Goal: Task Accomplishment & Management: Use online tool/utility

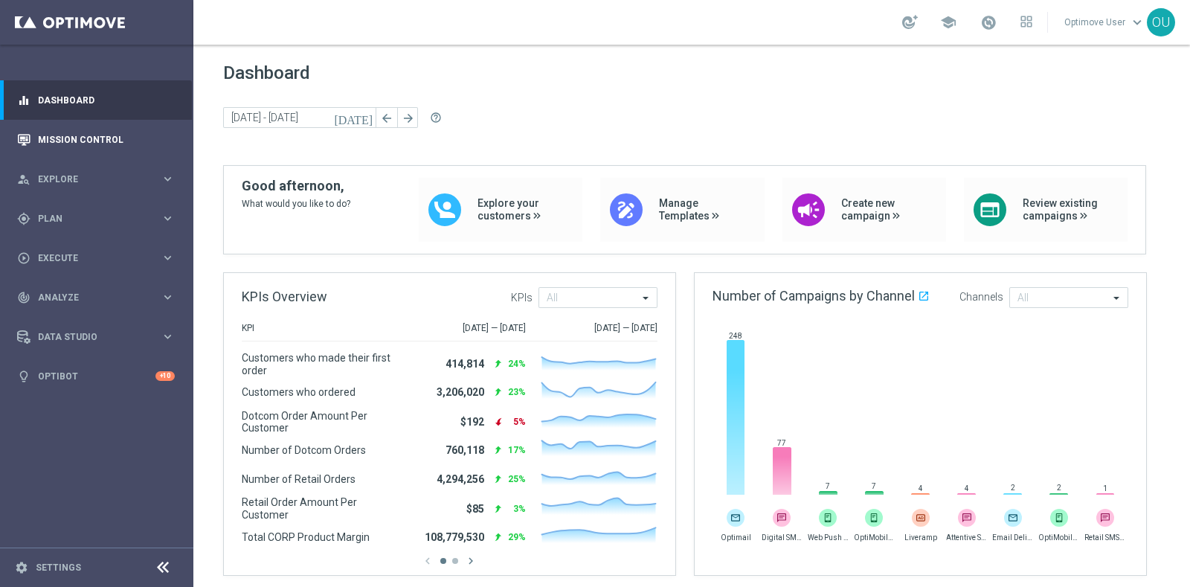
click at [32, 141] on div "Mission Control" at bounding box center [96, 139] width 158 height 39
click at [50, 139] on link "Mission Control" at bounding box center [106, 139] width 137 height 39
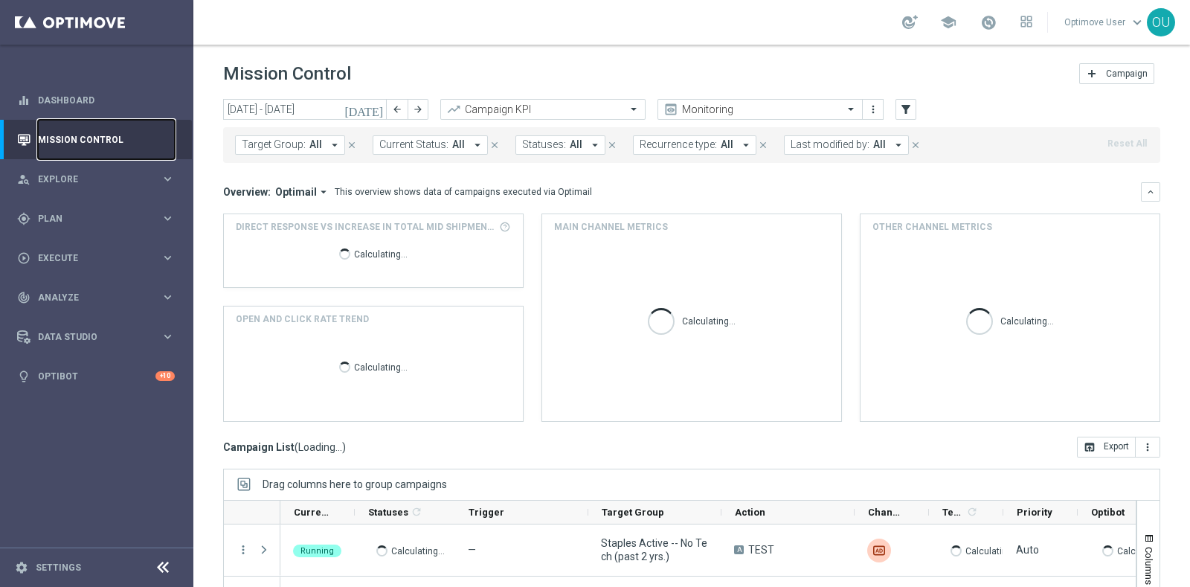
click at [50, 139] on link "Mission Control" at bounding box center [106, 139] width 137 height 39
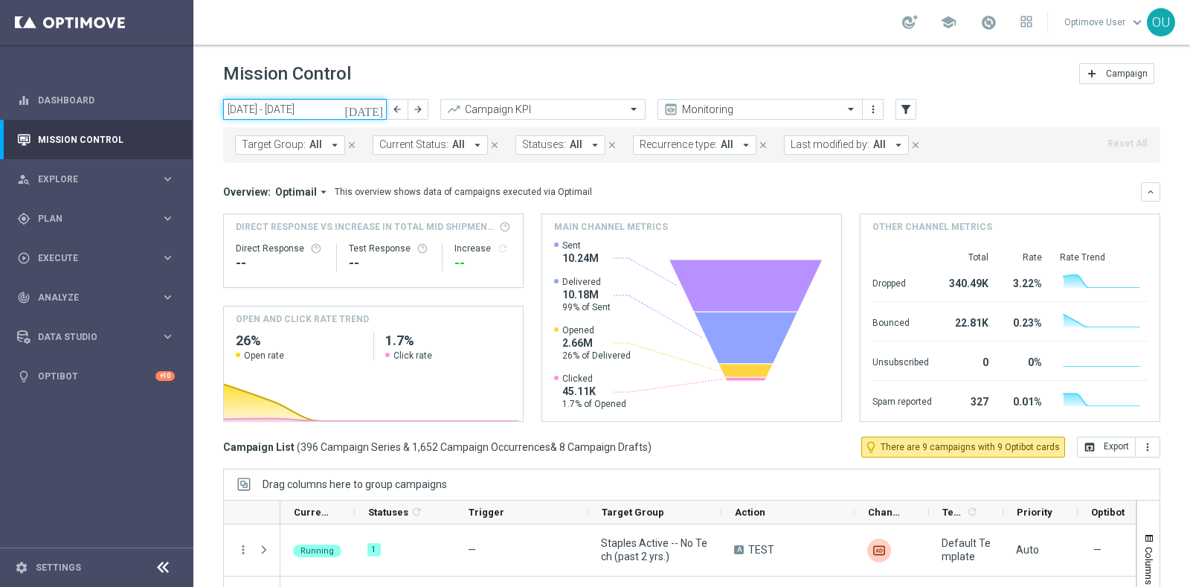
click at [291, 106] on input "29 Sep 2025 - 05 Oct 2025" at bounding box center [305, 109] width 164 height 21
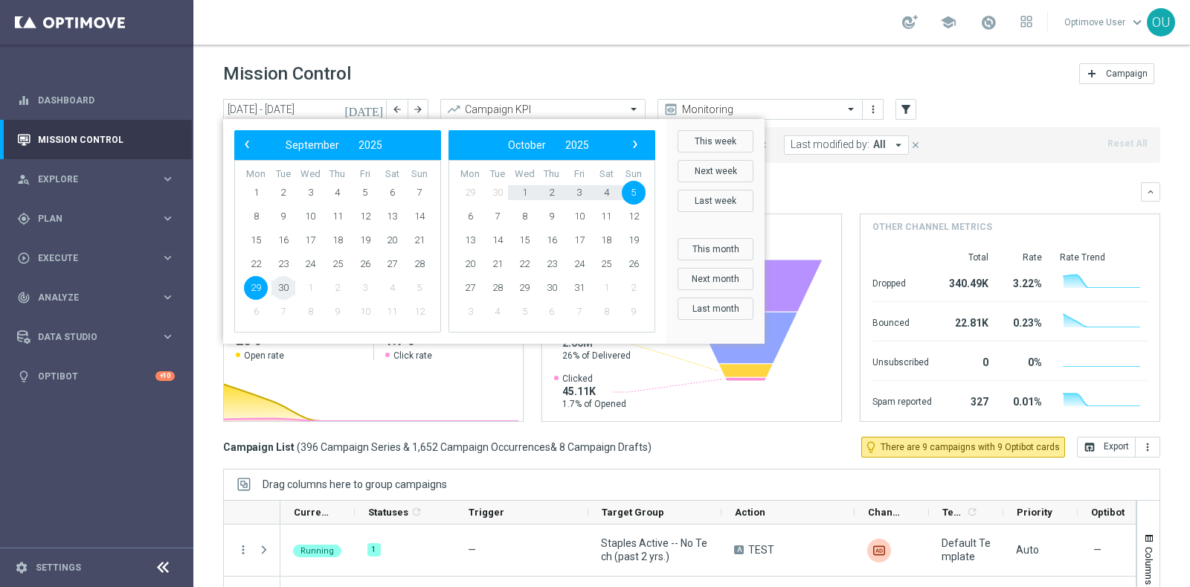
click at [283, 282] on span "30" at bounding box center [283, 288] width 24 height 24
click at [283, 285] on span "30" at bounding box center [283, 288] width 24 height 24
type input "30 Sep 2025 - 30 Sep 2025"
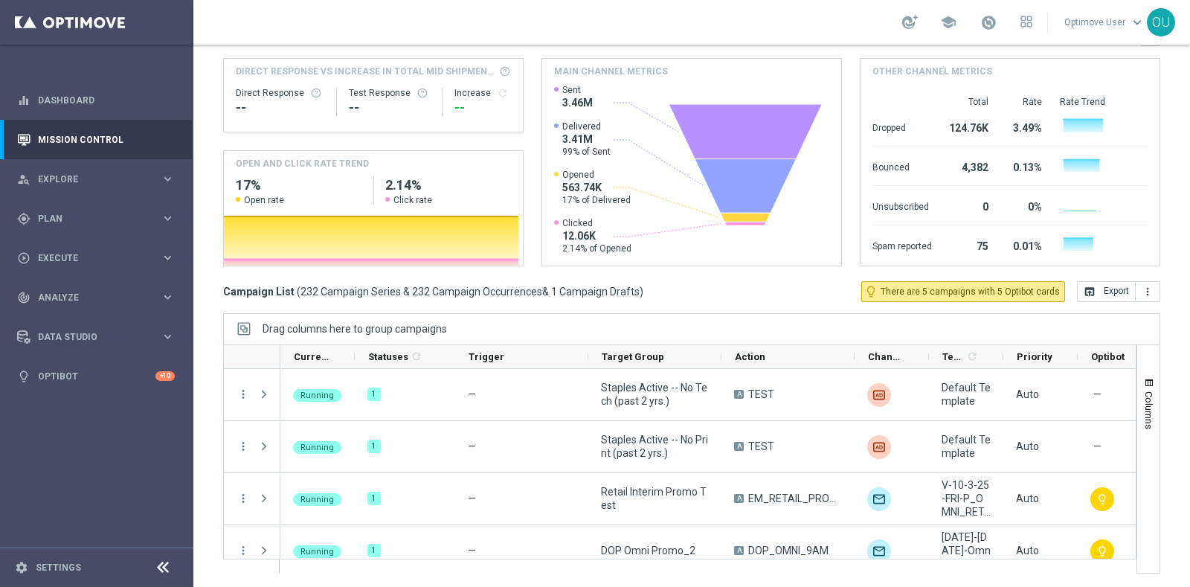
scroll to position [141, 0]
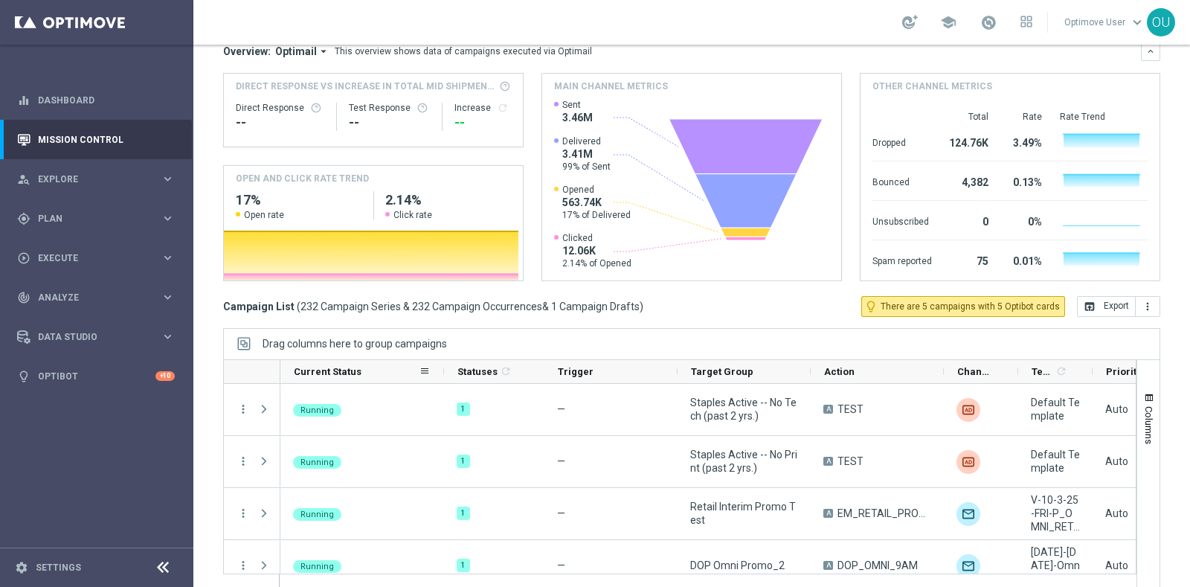
drag, startPoint x: 352, startPoint y: 371, endPoint x: 442, endPoint y: 371, distance: 90.7
click at [442, 371] on div at bounding box center [444, 371] width 6 height 23
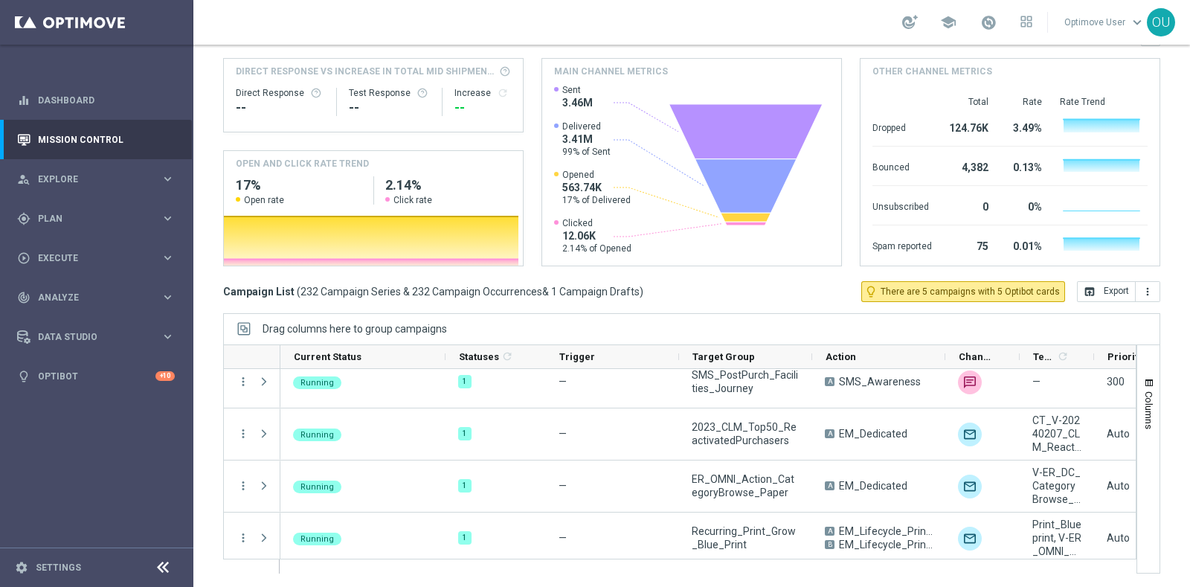
scroll to position [0, 0]
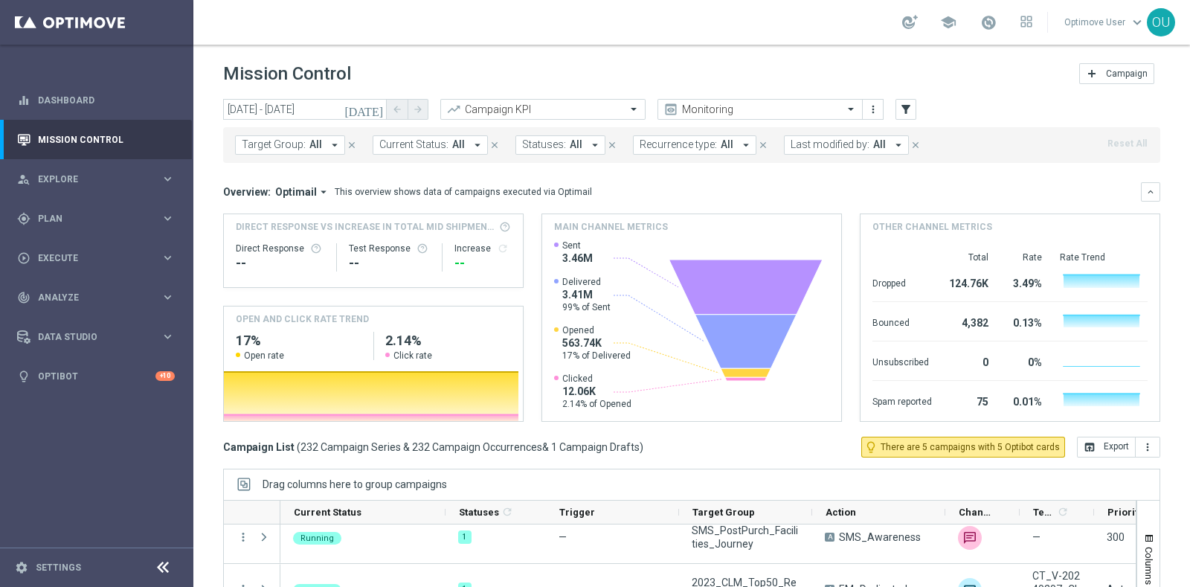
click at [438, 146] on span "Current Status:" at bounding box center [413, 144] width 69 height 13
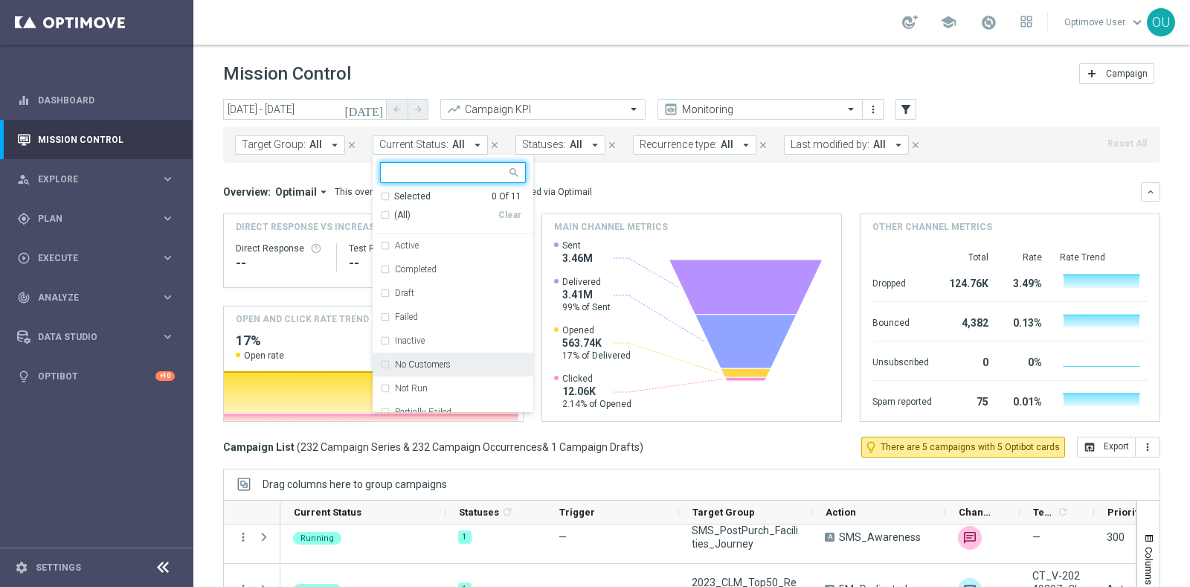
click at [380, 362] on div "No Customers" at bounding box center [453, 364] width 146 height 24
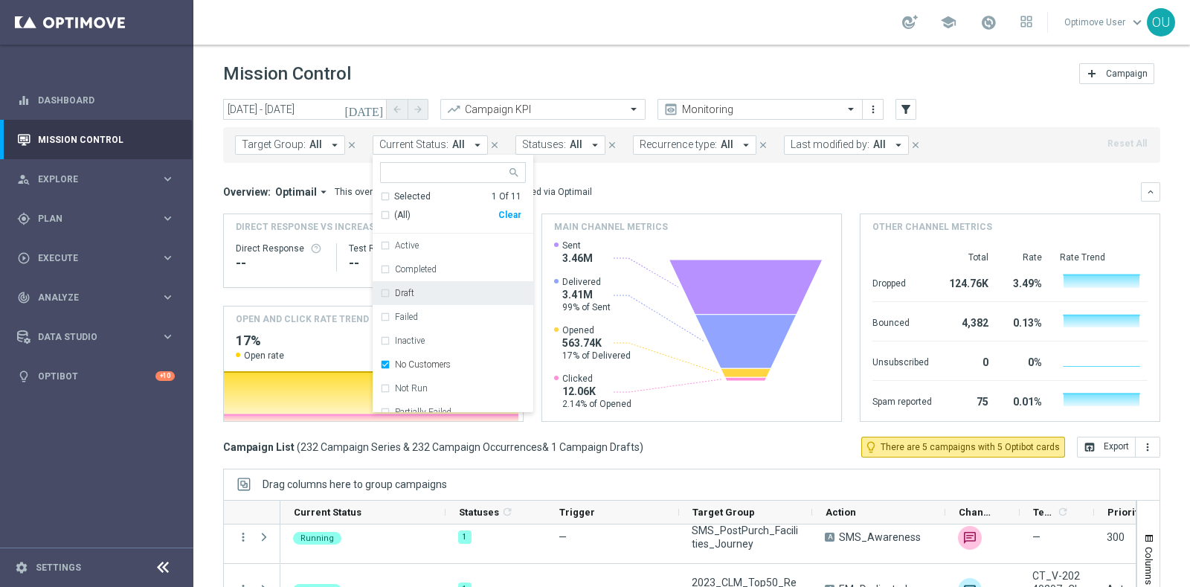
click at [626, 176] on mini-dashboard "Overview: Optimail arrow_drop_down This overview shows data of campaigns execut…" at bounding box center [691, 300] width 937 height 274
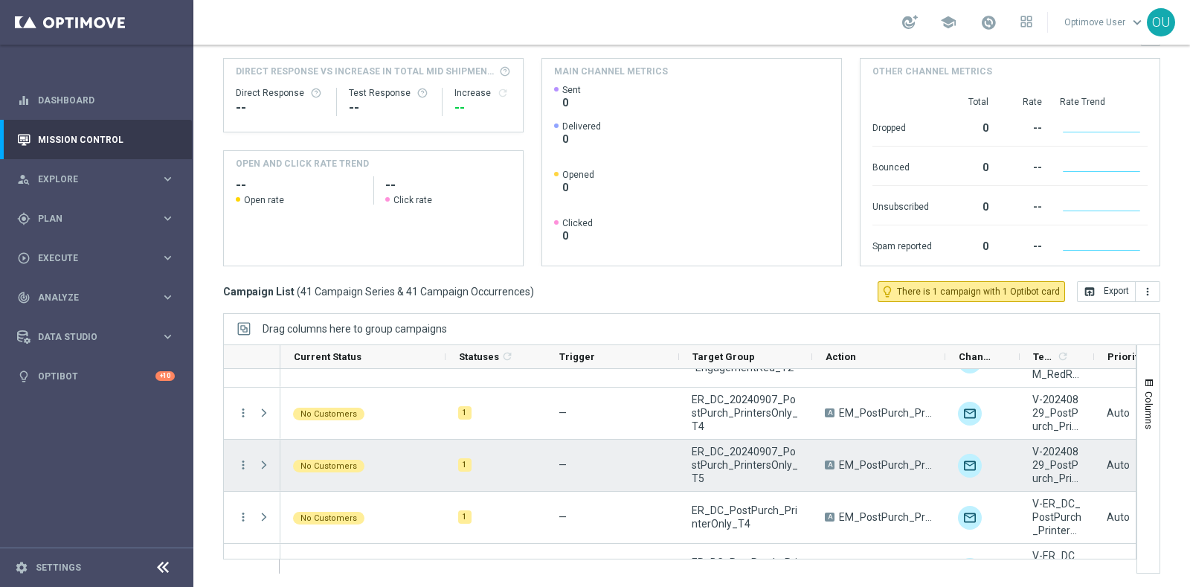
scroll to position [138, 0]
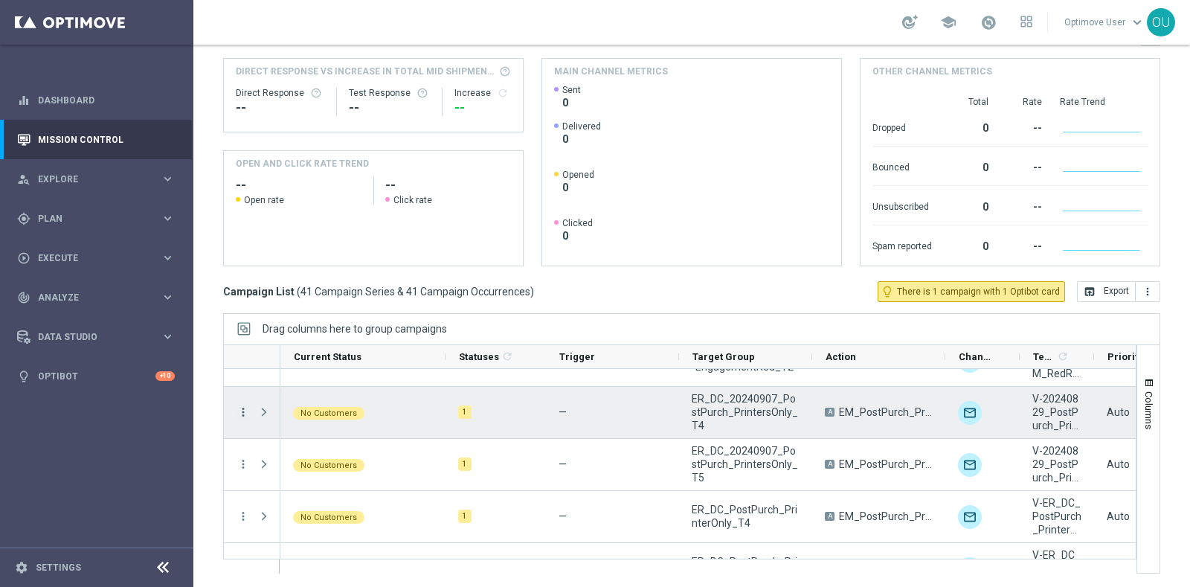
click at [245, 408] on icon "more_vert" at bounding box center [242, 411] width 13 height 13
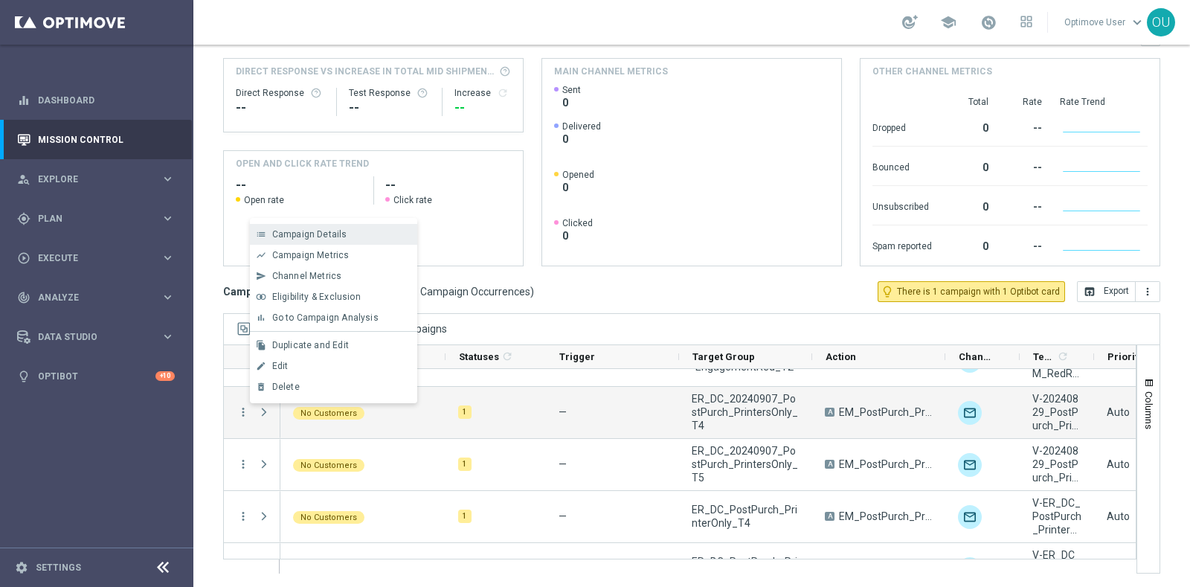
click at [344, 237] on div "Campaign Details" at bounding box center [341, 234] width 138 height 10
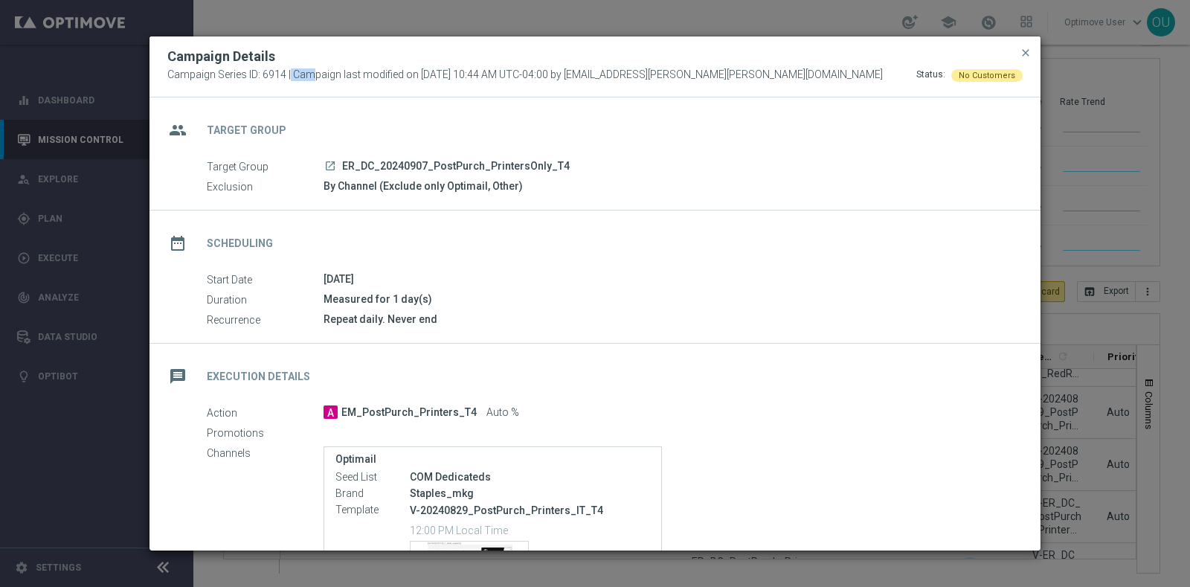
drag, startPoint x: 284, startPoint y: 74, endPoint x: 263, endPoint y: 72, distance: 20.9
click at [263, 72] on span "Campaign Series ID: 6914 | Campaign last modified on 16 Jun 2025 at 10:44 AM UT…" at bounding box center [524, 74] width 715 height 13
copy span "6914"
click at [285, 80] on span "Campaign Series ID: 6914 | Campaign last modified on 16 Jun 2025 at 10:44 AM UT…" at bounding box center [524, 74] width 715 height 13
drag, startPoint x: 283, startPoint y: 71, endPoint x: 263, endPoint y: 74, distance: 19.5
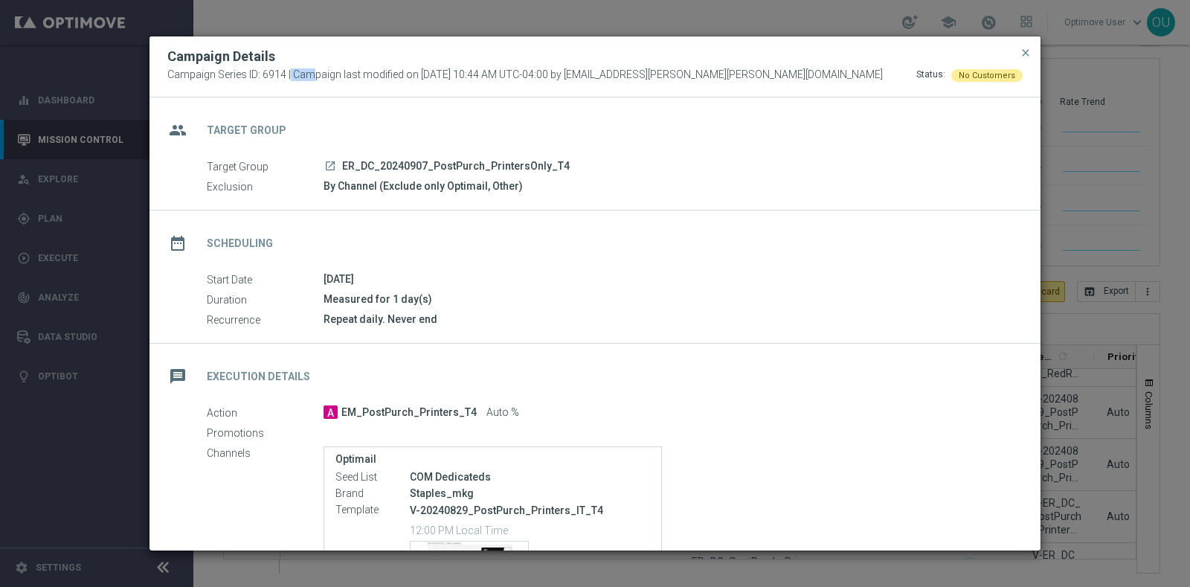
click at [263, 74] on span "Campaign Series ID: 6914 | Campaign last modified on 16 Jun 2025 at 10:44 AM UT…" at bounding box center [524, 74] width 715 height 13
copy span "6914"
click at [1027, 50] on span "close" at bounding box center [1025, 53] width 12 height 12
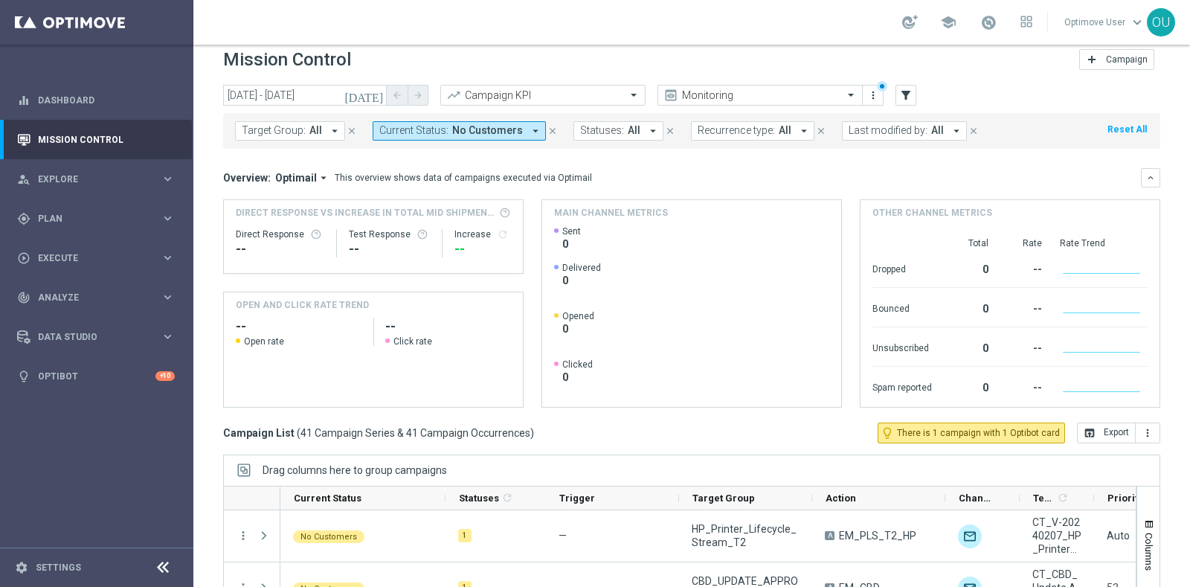
scroll to position [13, 0]
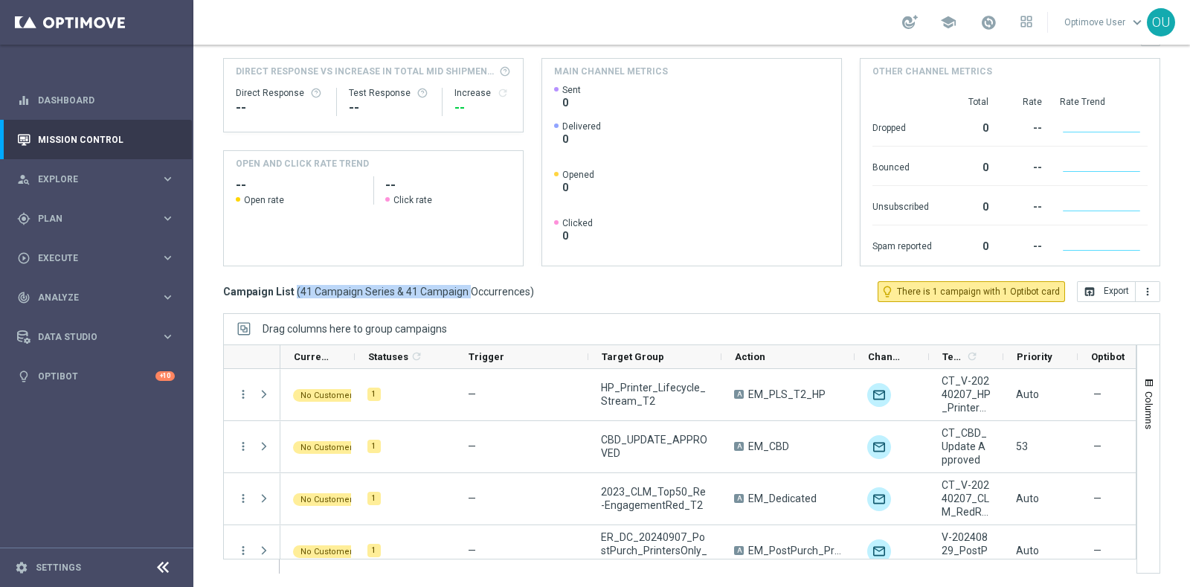
drag, startPoint x: 291, startPoint y: 288, endPoint x: 414, endPoint y: 284, distance: 122.7
click at [414, 285] on h3 "Campaign List ( 41 Campaign Series & 41 Campaign Occurrences )" at bounding box center [378, 291] width 311 height 13
click at [520, 294] on span "41 Campaign Series & 41 Campaign Occurrences" at bounding box center [415, 291] width 230 height 13
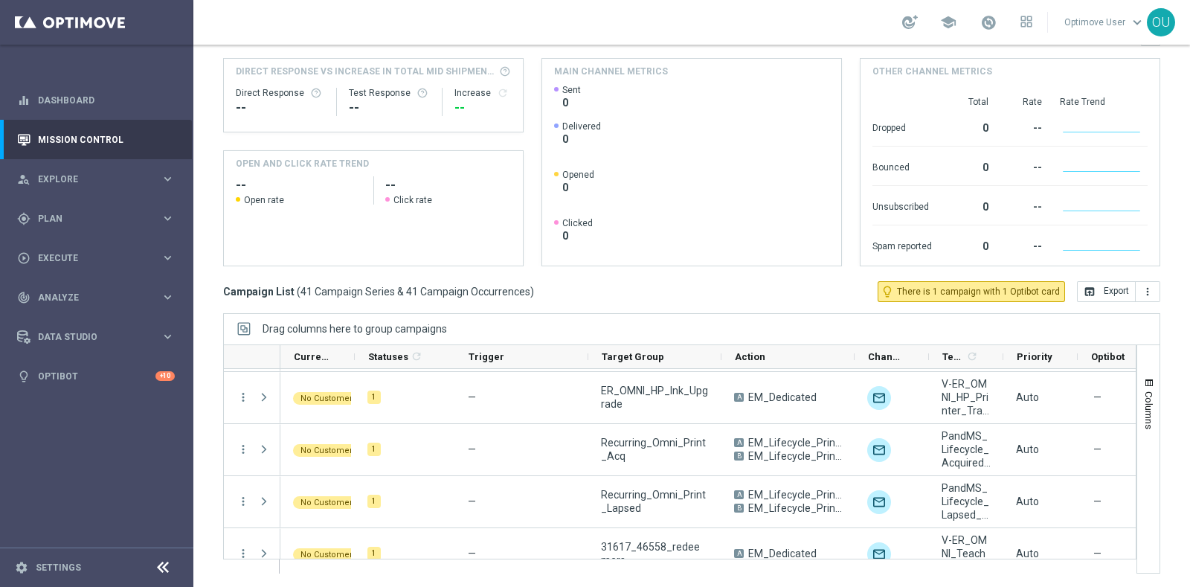
scroll to position [1944, 0]
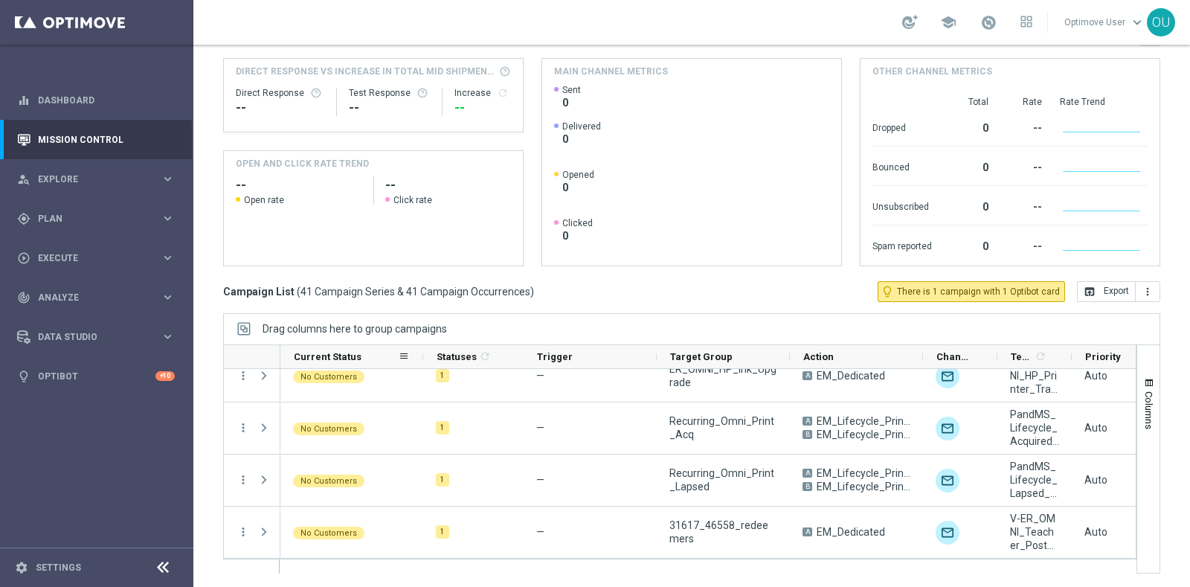
drag, startPoint x: 353, startPoint y: 356, endPoint x: 422, endPoint y: 349, distance: 68.8
click at [422, 349] on div at bounding box center [423, 356] width 6 height 23
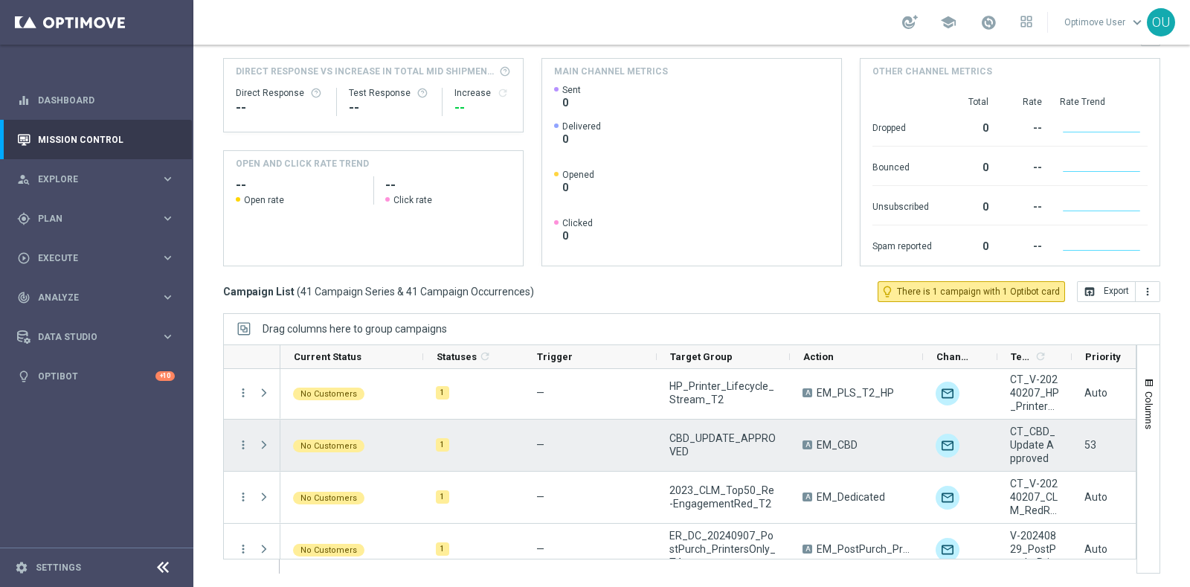
scroll to position [0, 0]
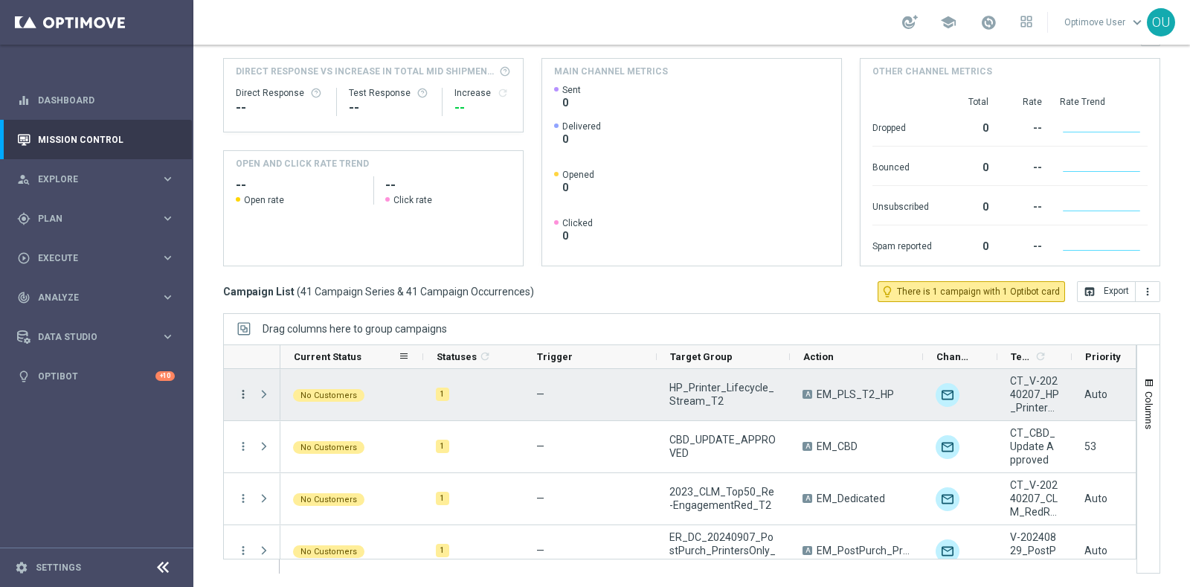
click at [242, 387] on icon "more_vert" at bounding box center [242, 393] width 13 height 13
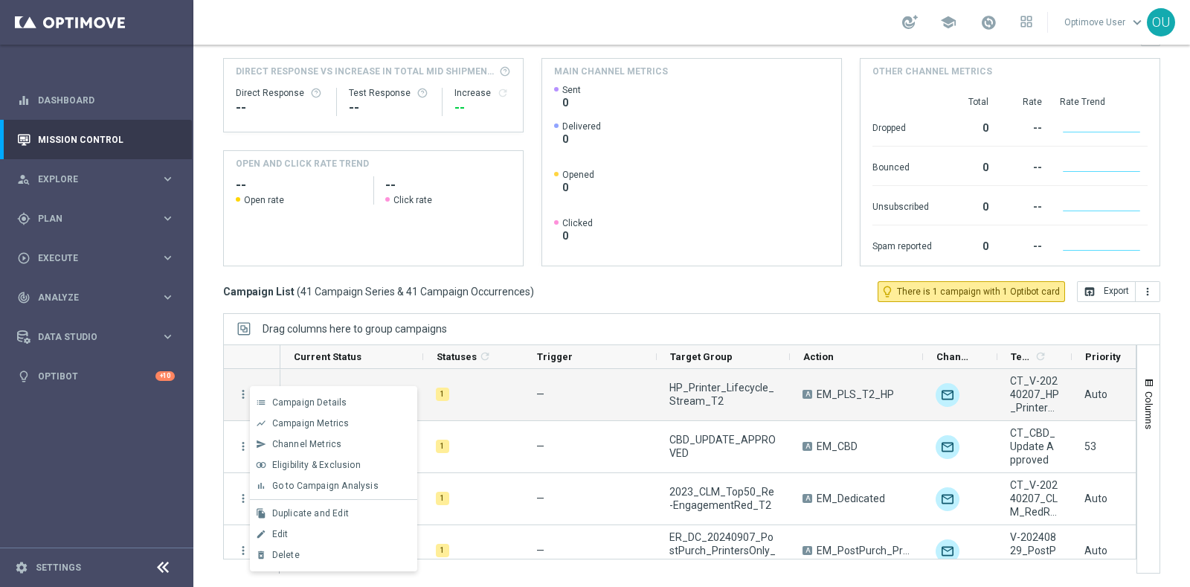
click at [597, 305] on div "today 30 Sep 2025 - 30 Sep 2025 arrow_back arrow_forward Campaign KPI trending_…" at bounding box center [691, 180] width 996 height 474
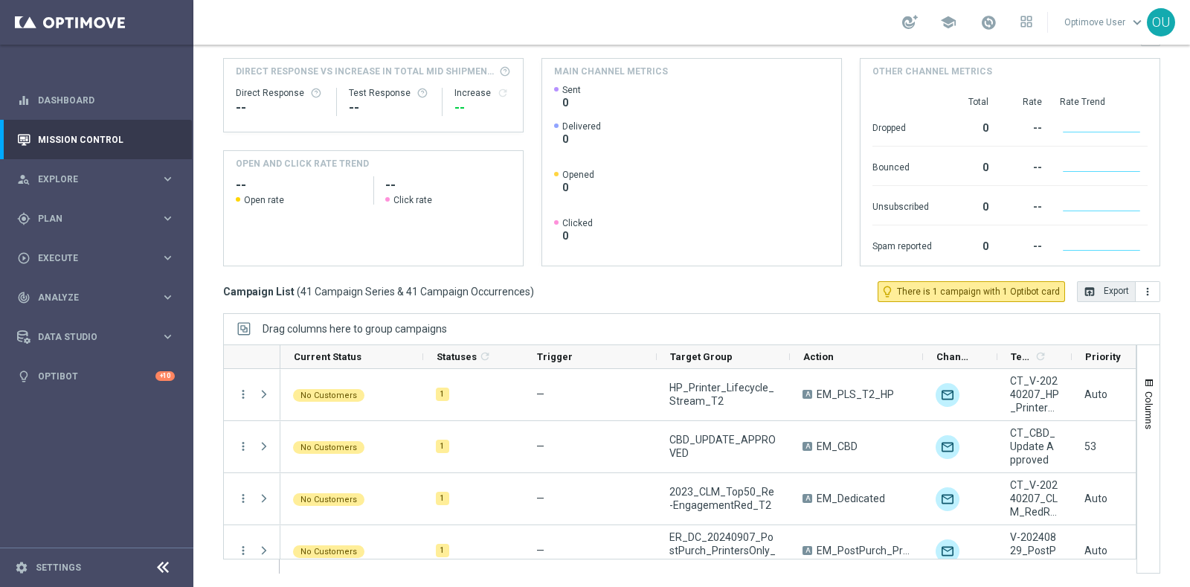
click at [1083, 285] on icon "open_in_browser" at bounding box center [1089, 291] width 12 height 12
